Goal: Task Accomplishment & Management: Manage account settings

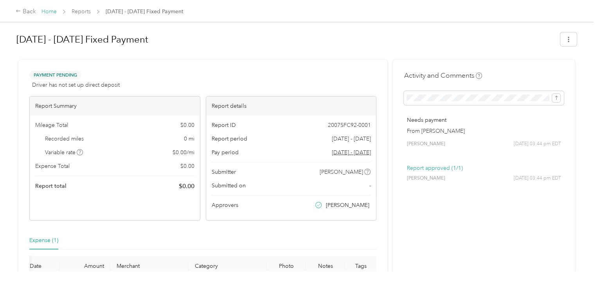
click at [52, 10] on link "Home" at bounding box center [48, 11] width 15 height 7
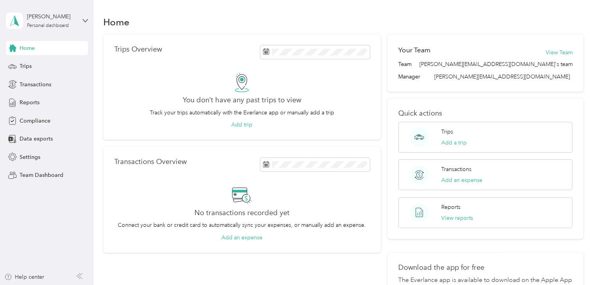
click at [81, 19] on div "[PERSON_NAME] Personal dashboard" at bounding box center [47, 20] width 82 height 27
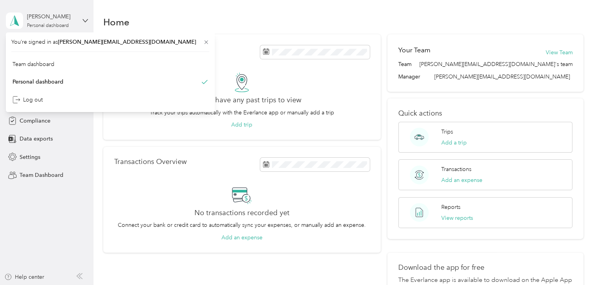
click at [81, 19] on div "[PERSON_NAME] Personal dashboard" at bounding box center [47, 20] width 82 height 27
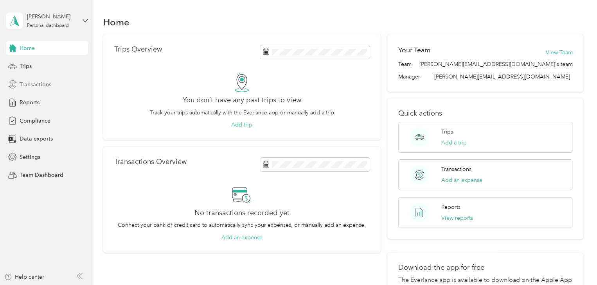
click at [30, 87] on span "Transactions" at bounding box center [36, 85] width 32 height 8
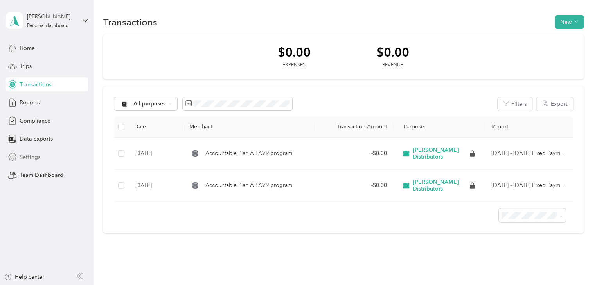
click at [39, 160] on div "Settings" at bounding box center [47, 157] width 82 height 14
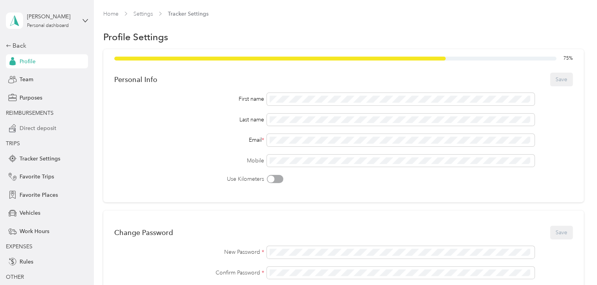
click at [41, 127] on span "Direct deposit" at bounding box center [38, 128] width 37 height 8
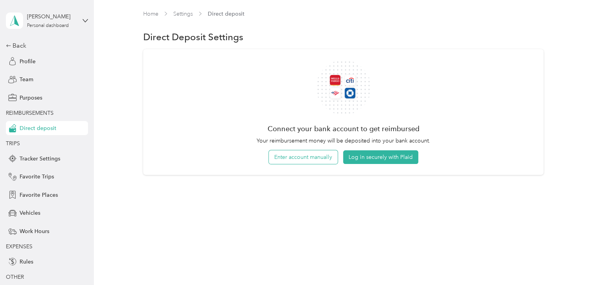
click at [304, 156] on button "Enter account manually" at bounding box center [303, 158] width 69 height 14
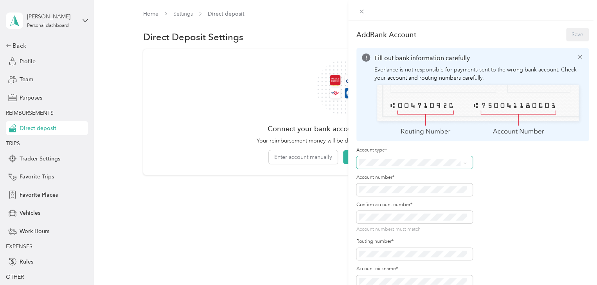
click at [408, 157] on span at bounding box center [414, 162] width 116 height 13
click at [464, 159] on span at bounding box center [465, 162] width 4 height 7
click at [466, 161] on icon at bounding box center [465, 163] width 4 height 4
click at [399, 176] on div "Checking" at bounding box center [413, 175] width 102 height 8
click at [398, 184] on span at bounding box center [414, 190] width 116 height 13
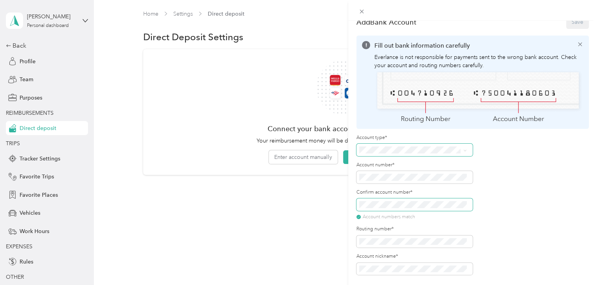
scroll to position [19, 0]
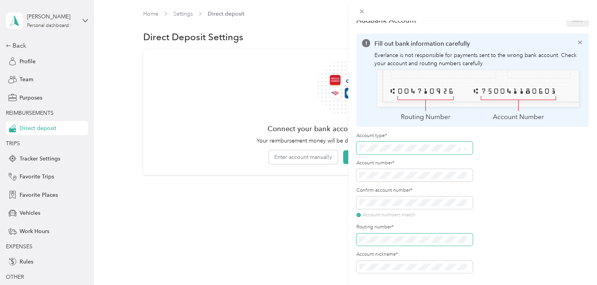
click at [392, 234] on span at bounding box center [414, 240] width 116 height 13
click at [576, 39] on icon at bounding box center [579, 42] width 7 height 7
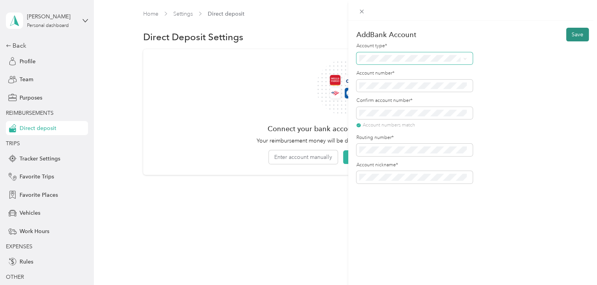
click at [576, 40] on button "Save" at bounding box center [577, 35] width 23 height 14
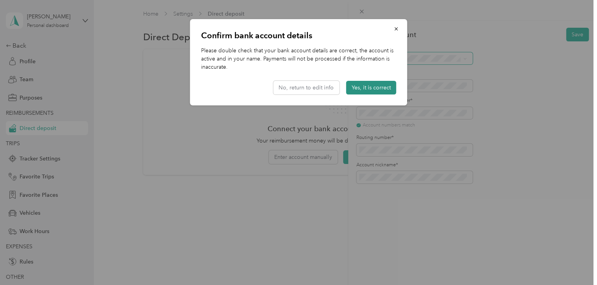
click at [378, 86] on button "Yes, it is correct" at bounding box center [371, 88] width 50 height 14
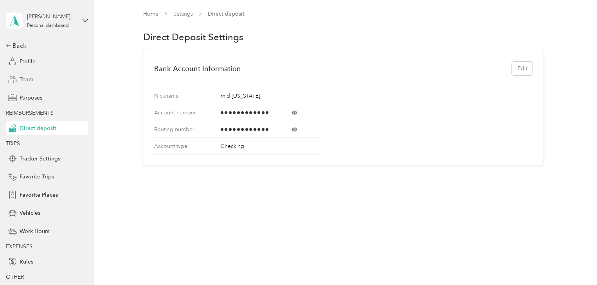
click at [26, 80] on span "Team" at bounding box center [27, 79] width 14 height 8
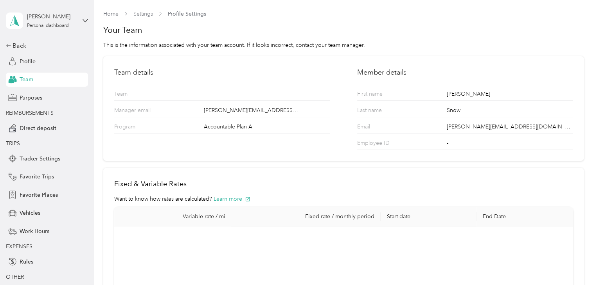
click at [78, 20] on div "[PERSON_NAME] Personal dashboard" at bounding box center [47, 20] width 82 height 27
click at [43, 61] on div "Team dashboard" at bounding box center [31, 64] width 42 height 8
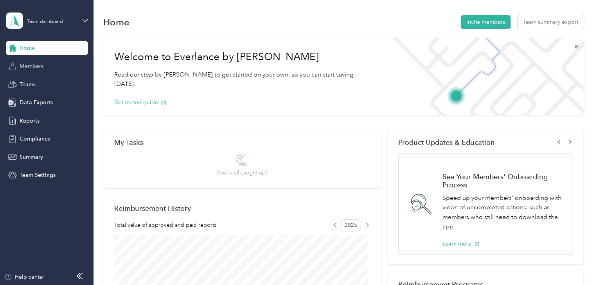
click at [36, 66] on span "Members" at bounding box center [32, 66] width 24 height 8
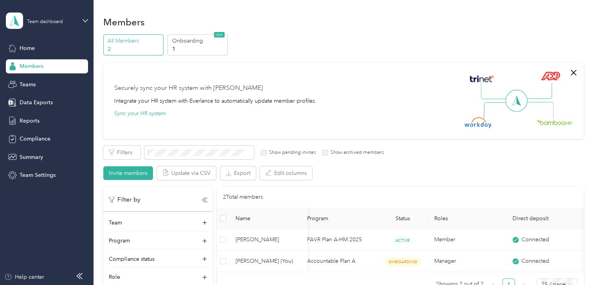
scroll to position [0, 88]
click at [87, 22] on icon at bounding box center [84, 20] width 5 height 5
click at [39, 99] on div "Log out" at bounding box center [28, 100] width 30 height 8
